Goal: Register for event/course: Sign up to attend an event or enroll in a course

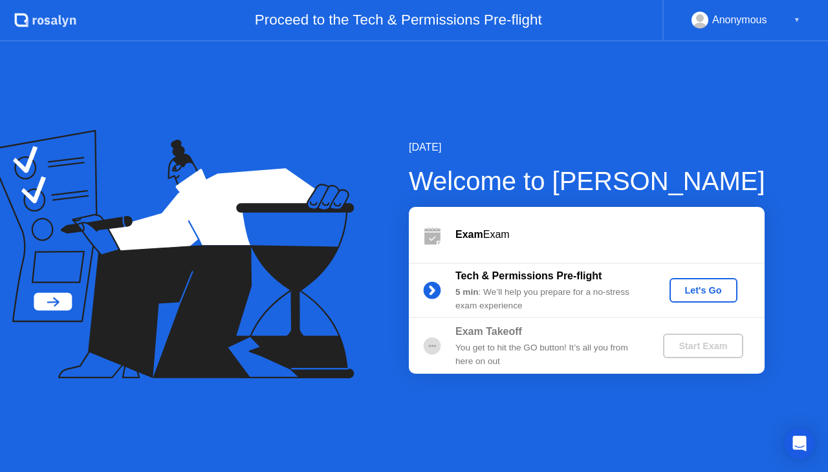
click at [699, 300] on button "Let's Go" at bounding box center [704, 290] width 68 height 25
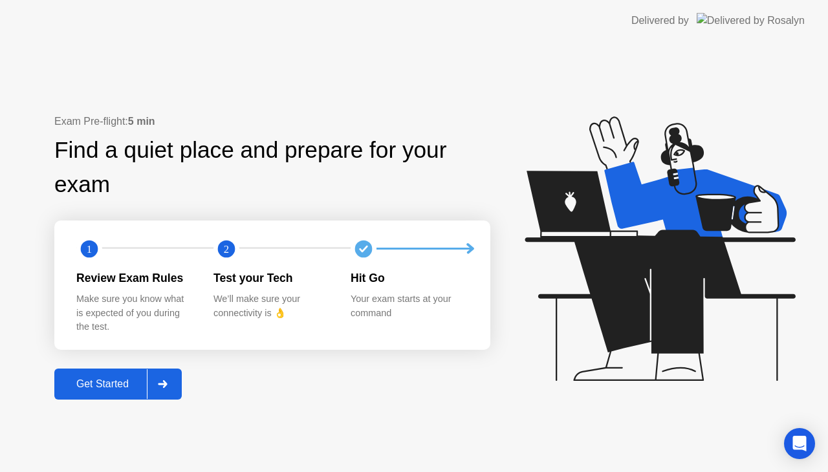
click at [82, 379] on div "Get Started" at bounding box center [102, 385] width 89 height 12
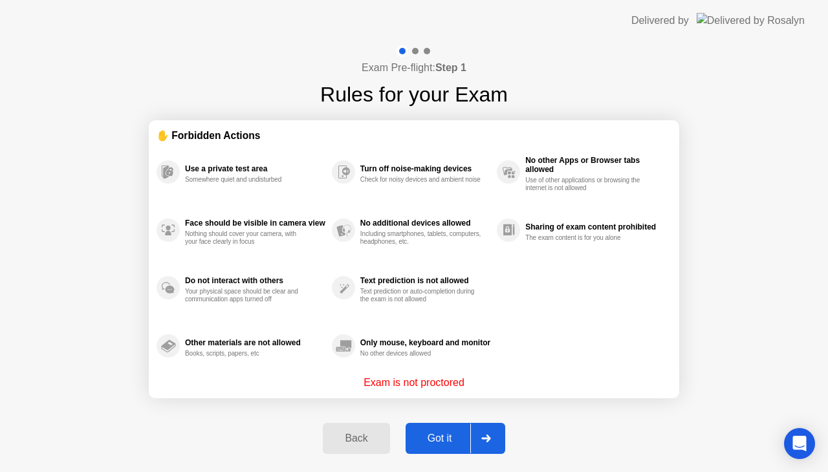
click at [434, 433] on div "Got it" at bounding box center [440, 439] width 61 height 12
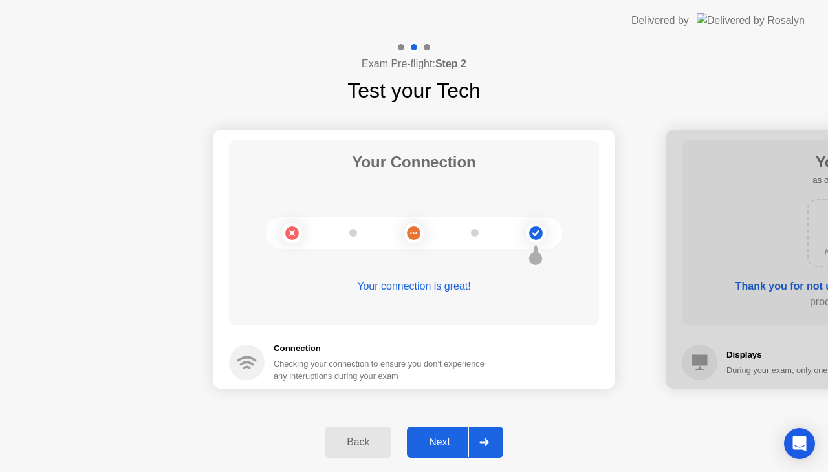
click at [454, 440] on div "Next" at bounding box center [440, 443] width 58 height 12
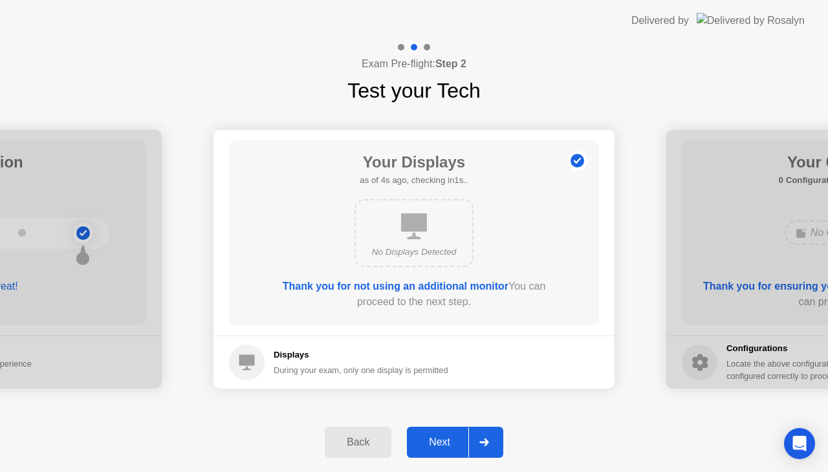
click at [454, 440] on div "Next" at bounding box center [440, 443] width 58 height 12
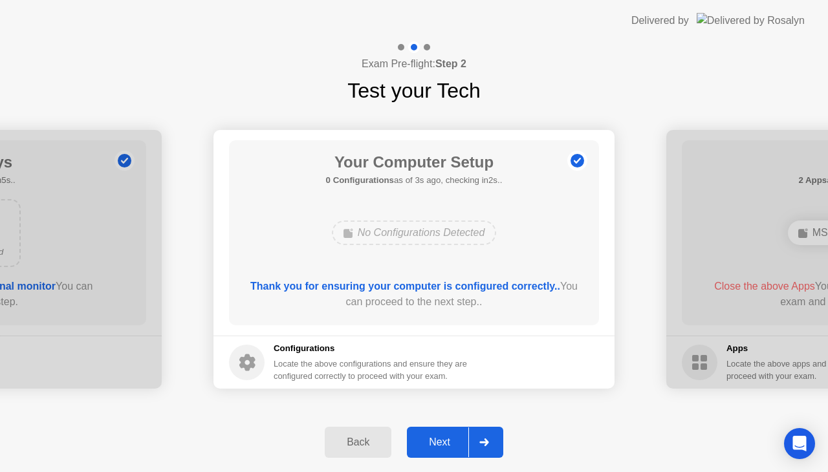
click at [454, 440] on div "Next" at bounding box center [440, 443] width 58 height 12
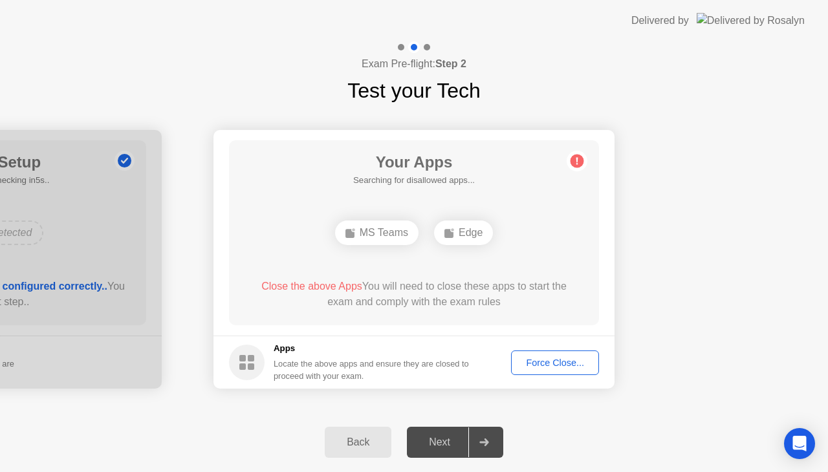
click at [560, 371] on button "Force Close..." at bounding box center [555, 363] width 88 height 25
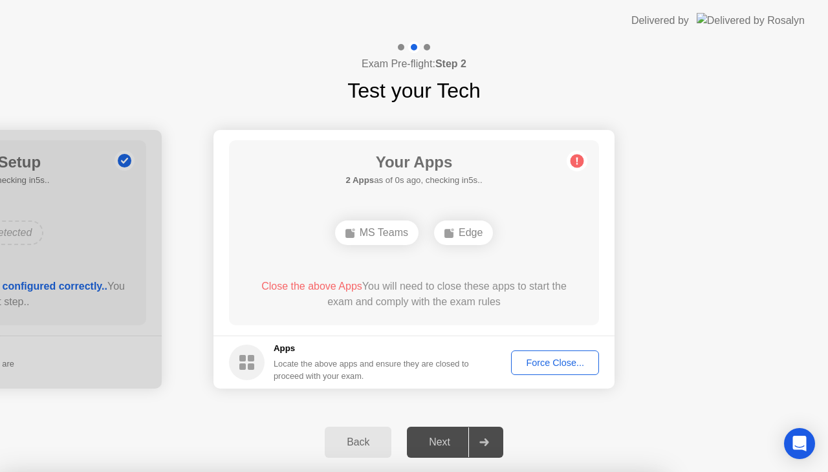
click at [527, 360] on div "Force Close..." at bounding box center [555, 363] width 79 height 10
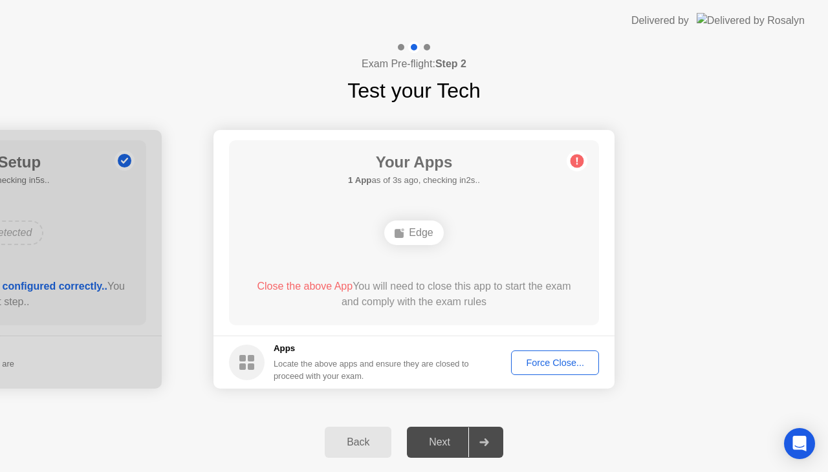
click at [558, 364] on div "Force Close..." at bounding box center [555, 363] width 79 height 10
click at [562, 347] on footer "Apps Locate the above apps and ensure they are closed to proceed with your exam…" at bounding box center [414, 362] width 401 height 53
click at [563, 359] on div "Force Close..." at bounding box center [555, 363] width 79 height 10
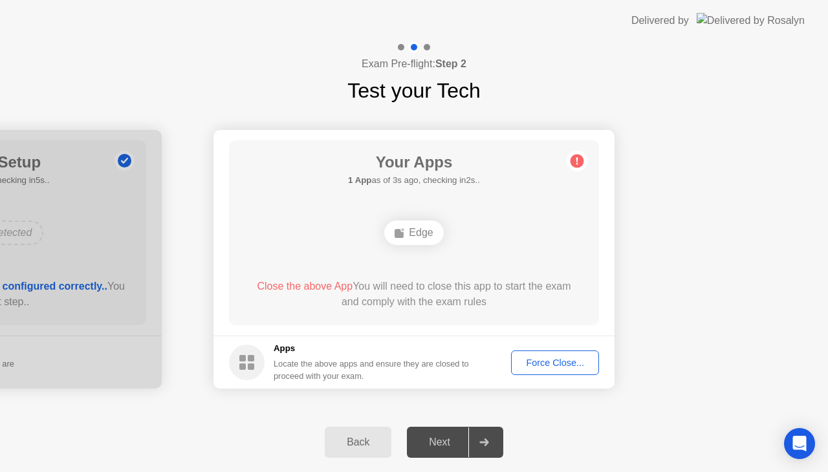
click at [553, 362] on div "Force Close..." at bounding box center [555, 363] width 79 height 10
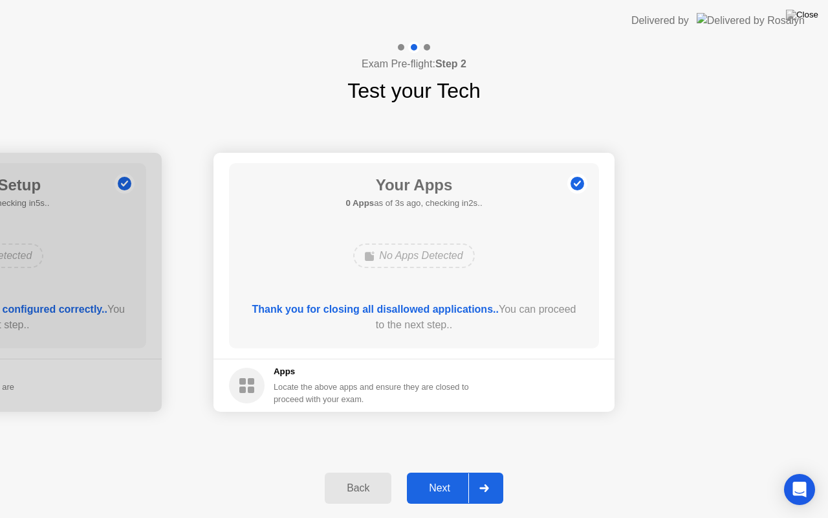
click at [444, 472] on div "Next" at bounding box center [440, 488] width 58 height 12
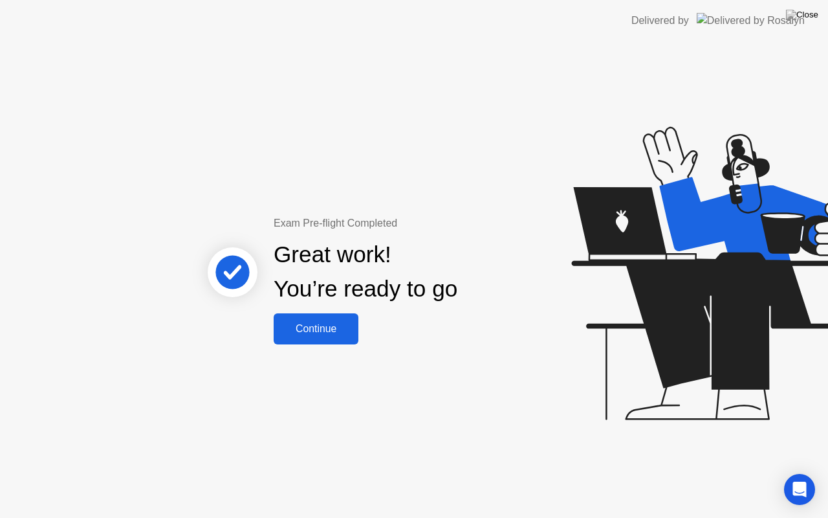
click at [313, 334] on div "Continue" at bounding box center [316, 329] width 77 height 12
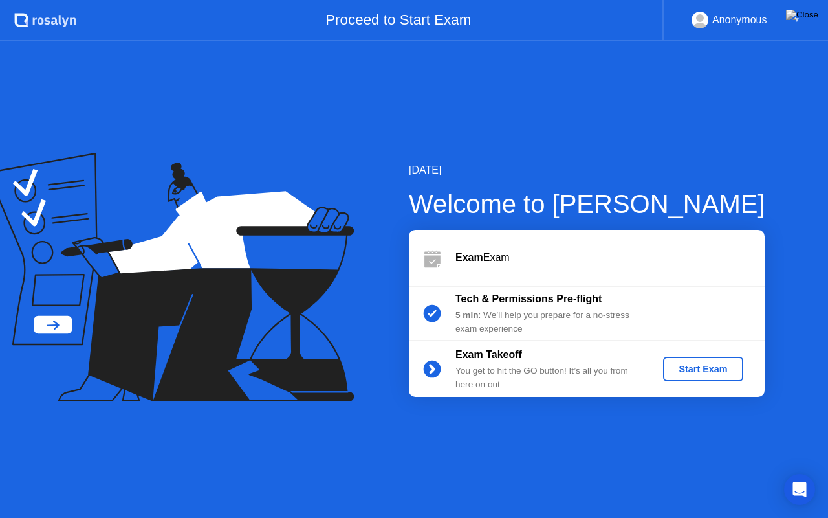
click at [718, 368] on div "Start Exam" at bounding box center [702, 369] width 69 height 10
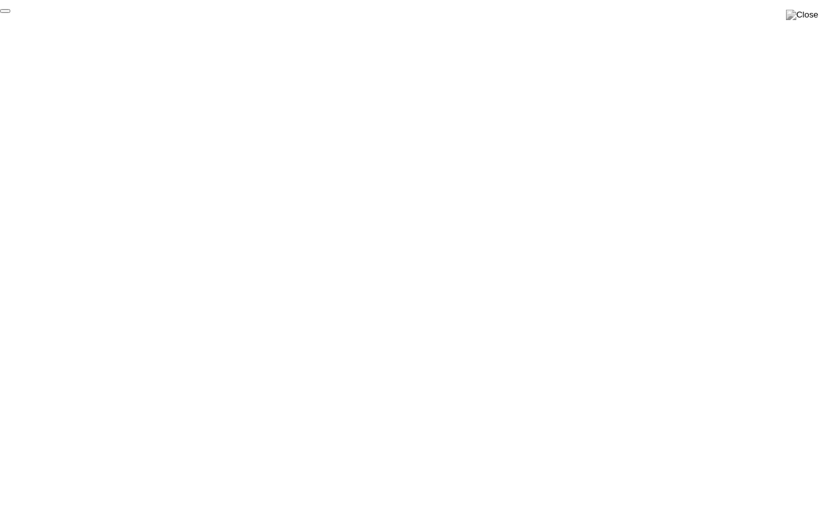
click div "End Proctoring Session"
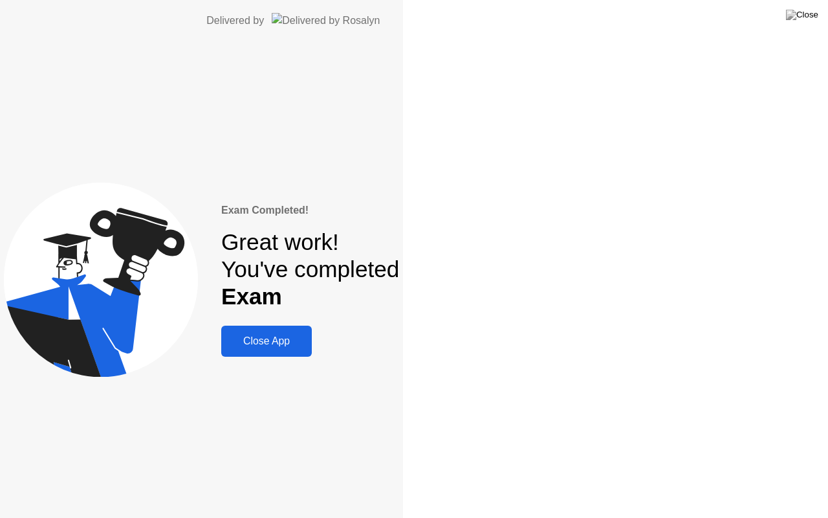
click at [403, 472] on div "Exam Completed! Great work! You've completed Exam Close App" at bounding box center [201, 279] width 403 height 476
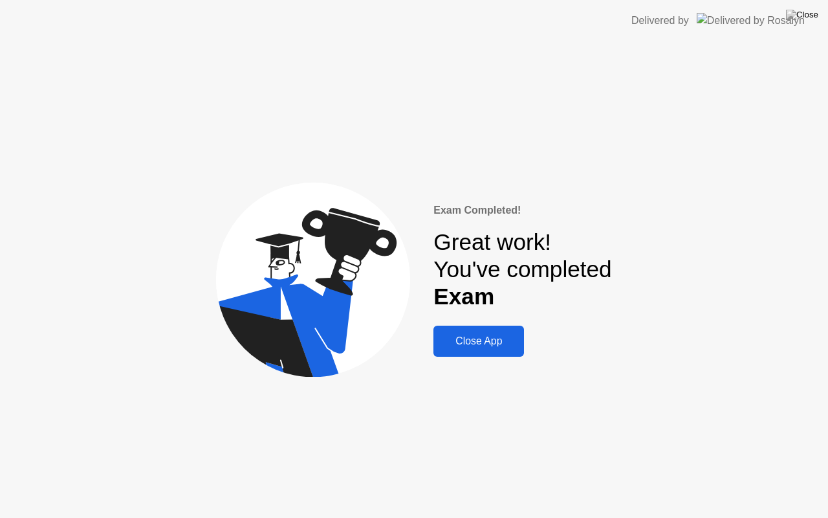
click at [483, 346] on div "Close App" at bounding box center [478, 341] width 83 height 12
